Goal: Register for event/course

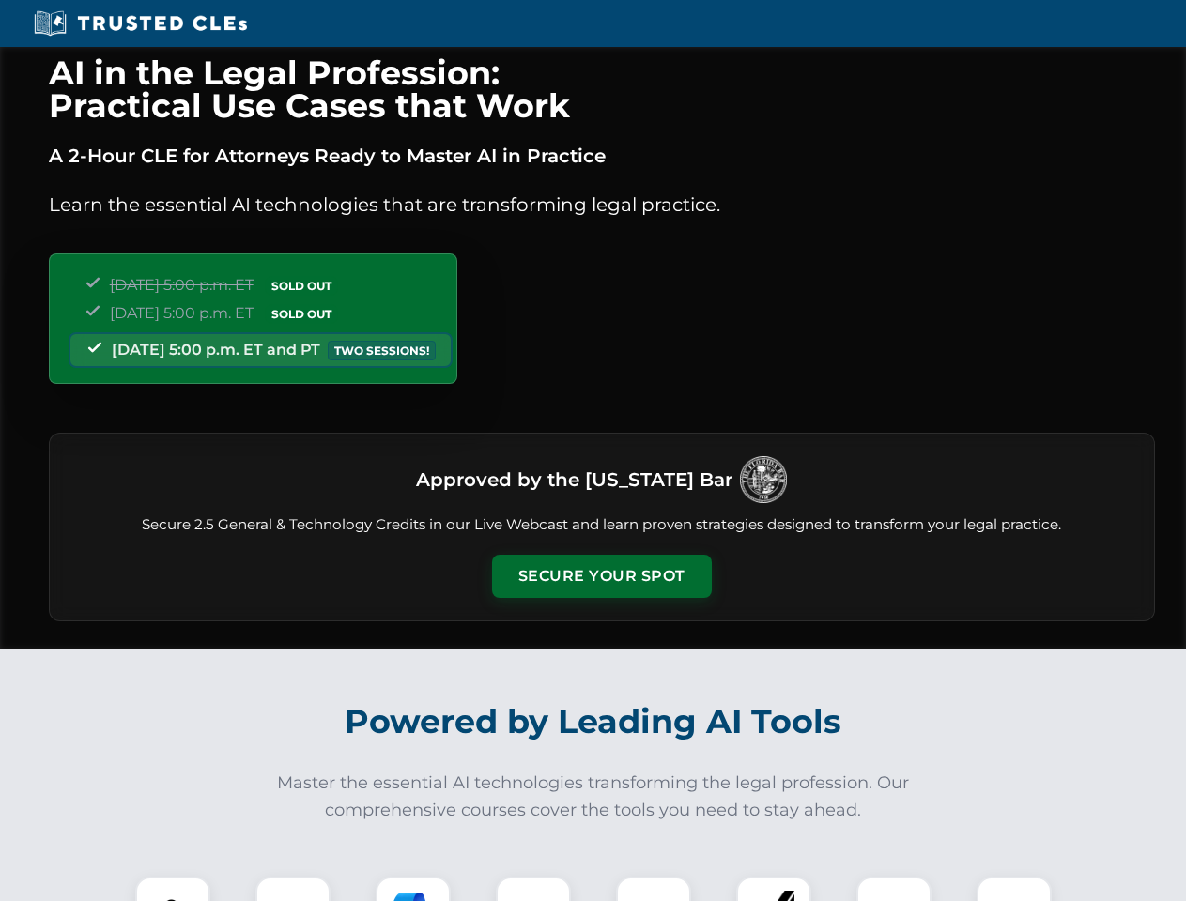
click at [601, 576] on button "Secure Your Spot" at bounding box center [602, 576] width 220 height 43
click at [173, 889] on img at bounding box center [173, 914] width 54 height 54
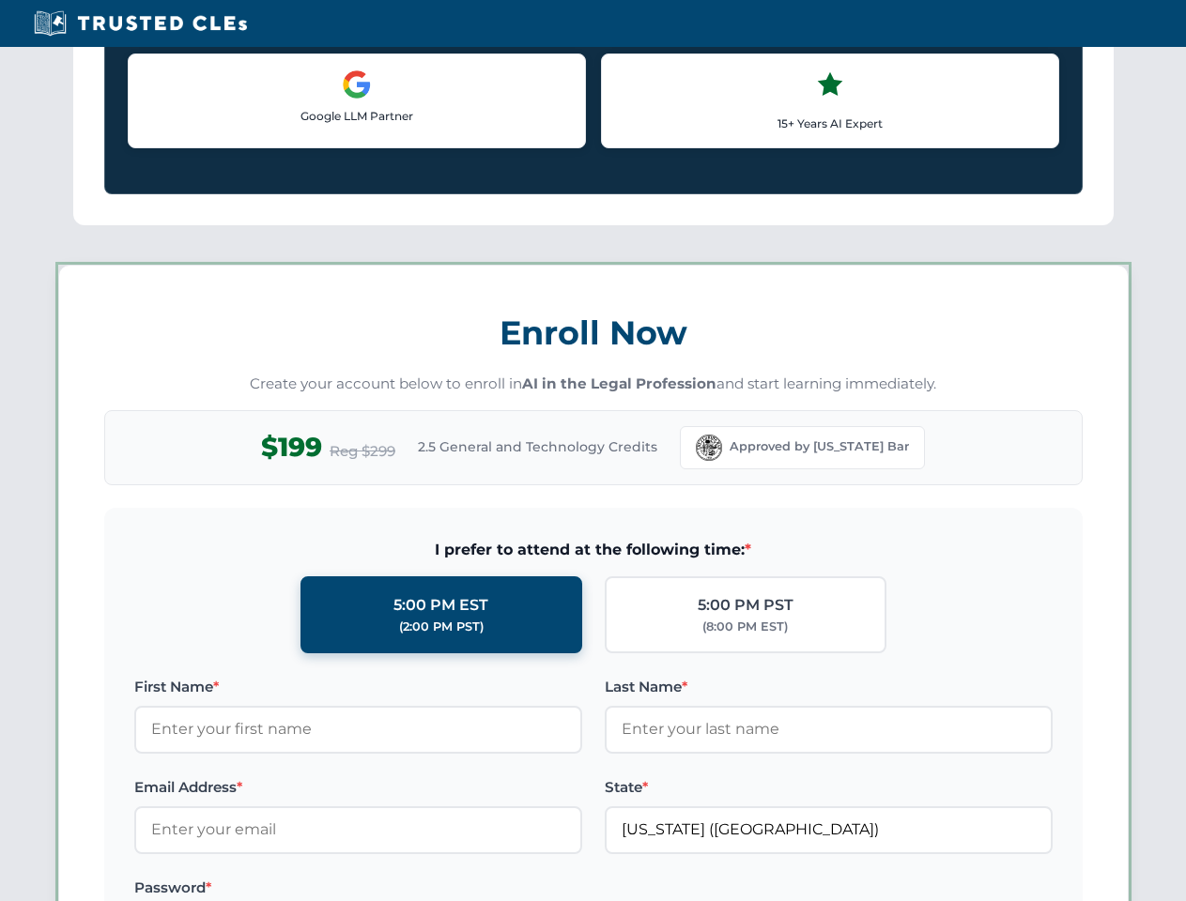
click at [413, 889] on label "Password *" at bounding box center [358, 888] width 448 height 23
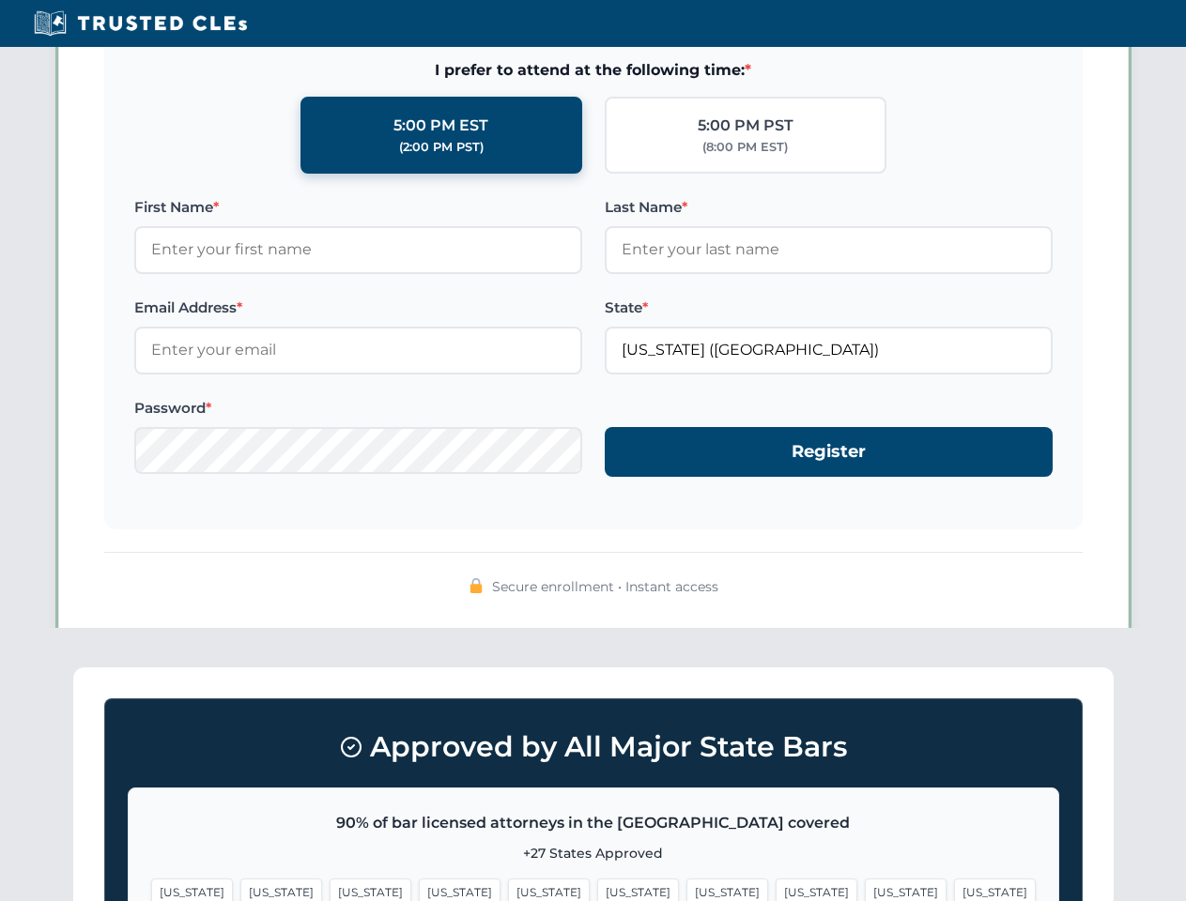
click at [865, 889] on span "[US_STATE]" at bounding box center [906, 892] width 82 height 27
